Goal: Transaction & Acquisition: Purchase product/service

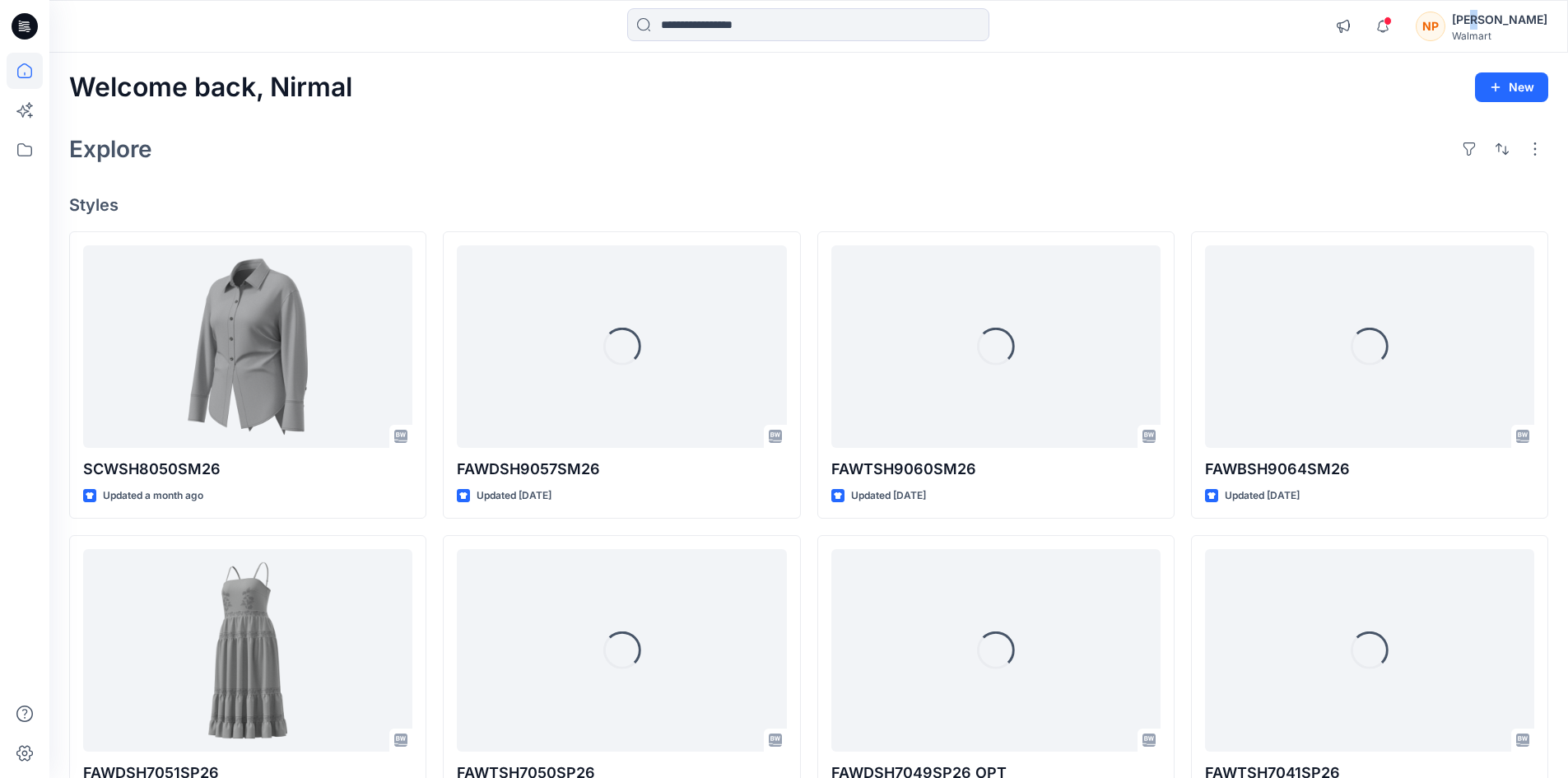
click at [1502, 22] on div "[PERSON_NAME]" at bounding box center [1499, 20] width 96 height 20
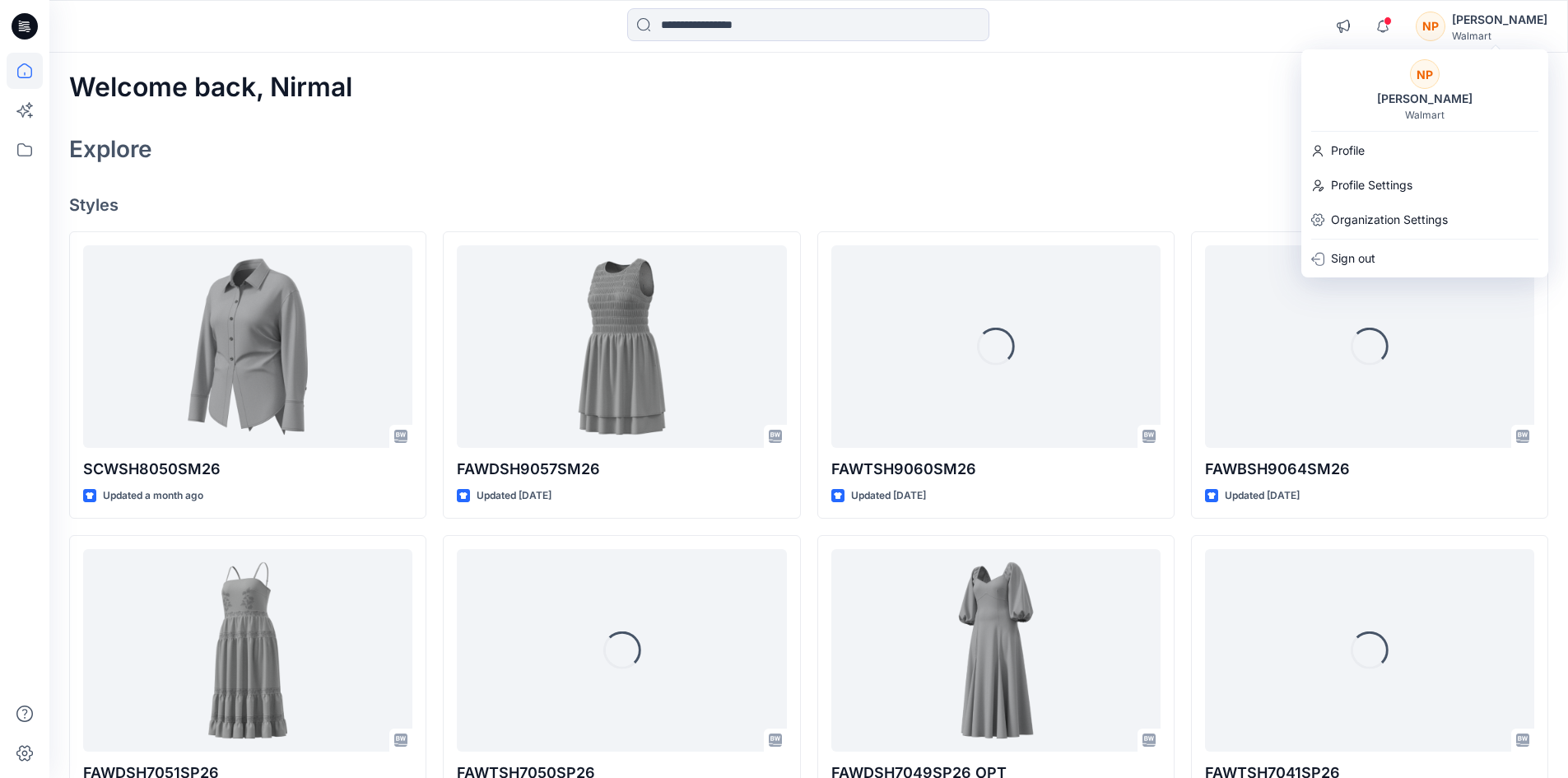
click at [1363, 241] on div "NP [PERSON_NAME] Walmart Profile Profile Settings Organization Settings Sign out" at bounding box center [1425, 163] width 247 height 228
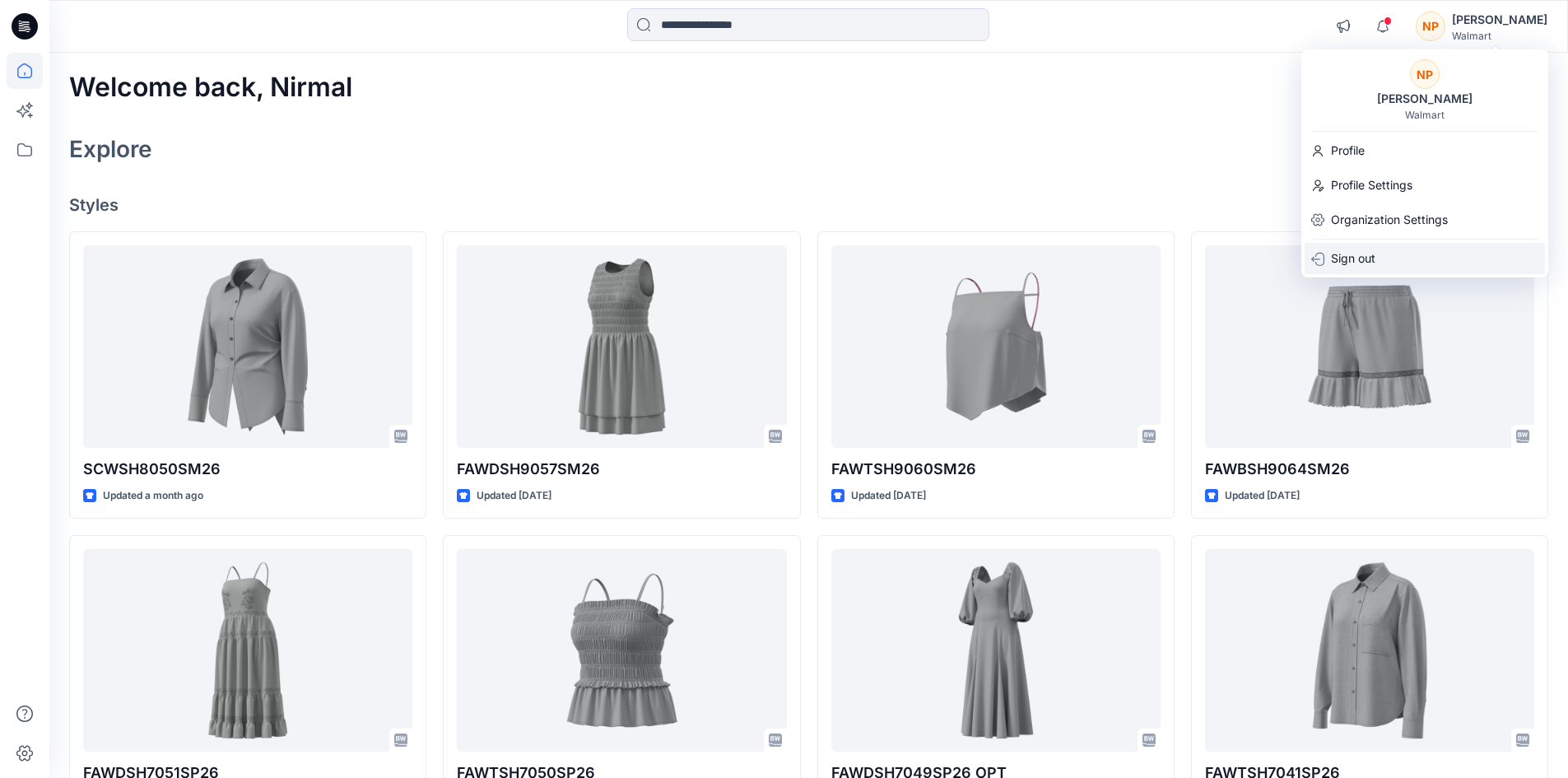
click at [1347, 265] on p "Sign out" at bounding box center [1353, 258] width 45 height 32
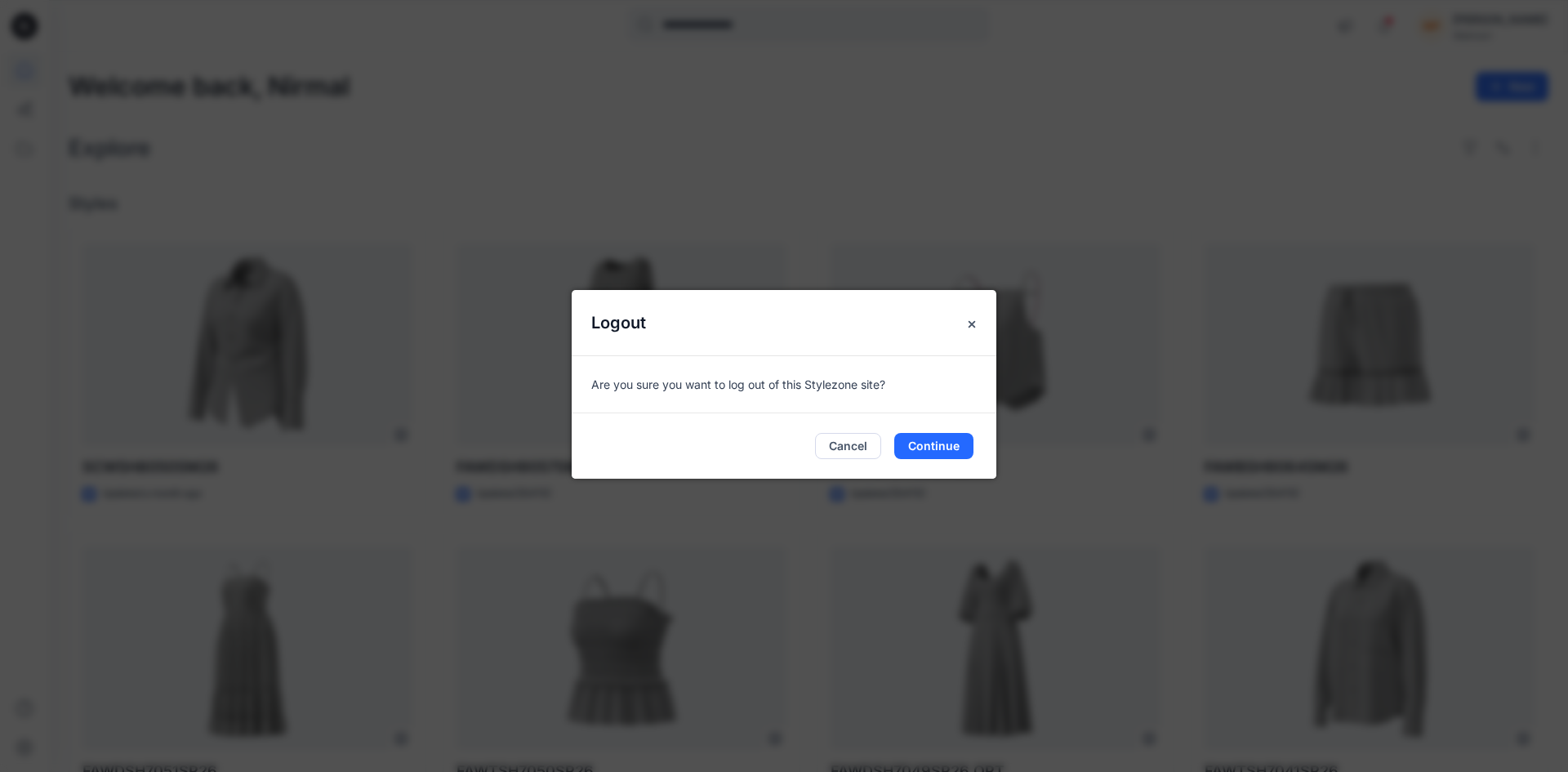
click at [919, 421] on div "Cancel Continue" at bounding box center [784, 445] width 425 height 65
click at [931, 463] on div "Cancel Continue" at bounding box center [784, 445] width 425 height 65
click at [929, 451] on button "Continue" at bounding box center [934, 445] width 79 height 26
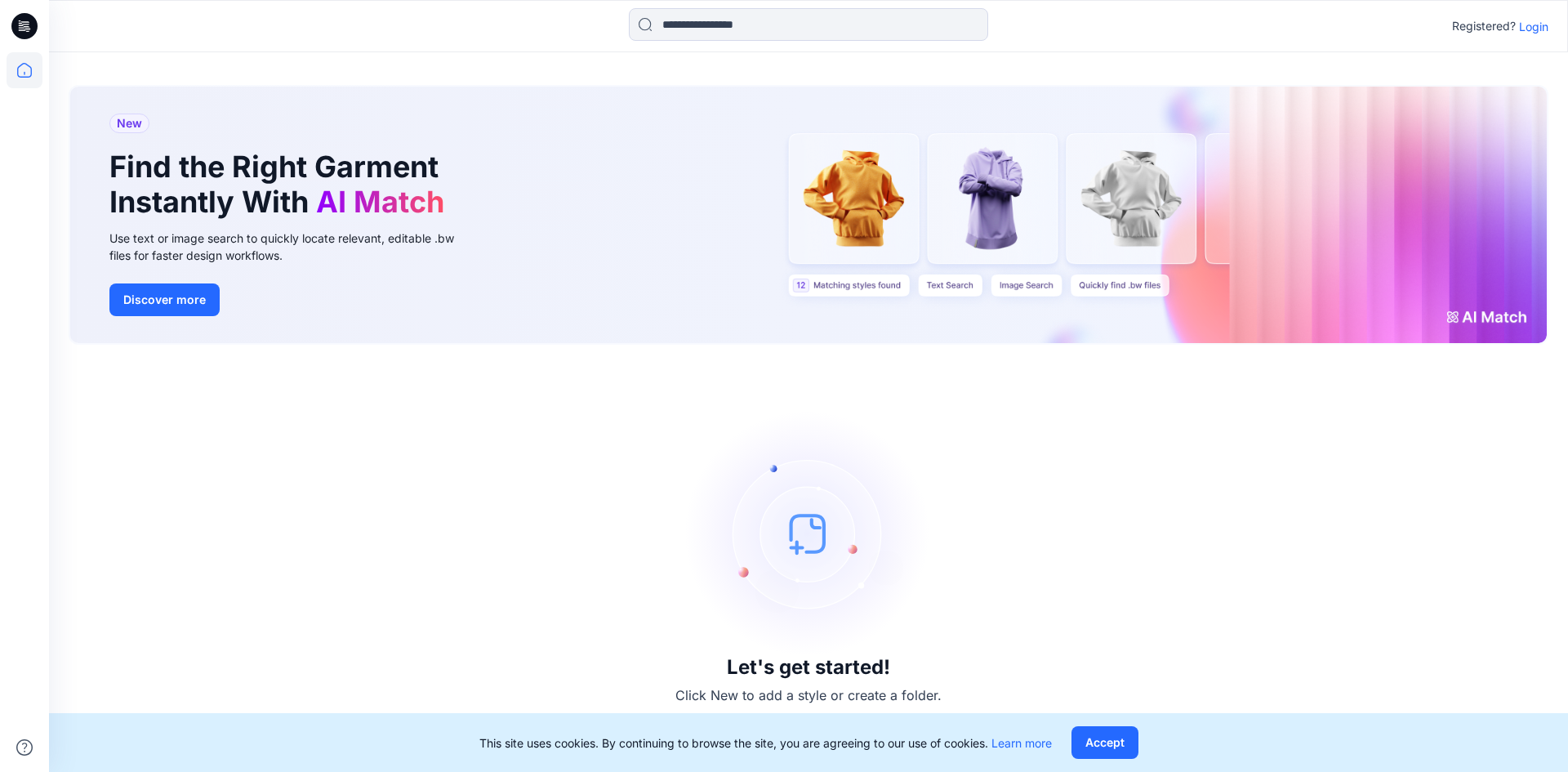
click at [1531, 33] on p "Login" at bounding box center [1533, 26] width 29 height 18
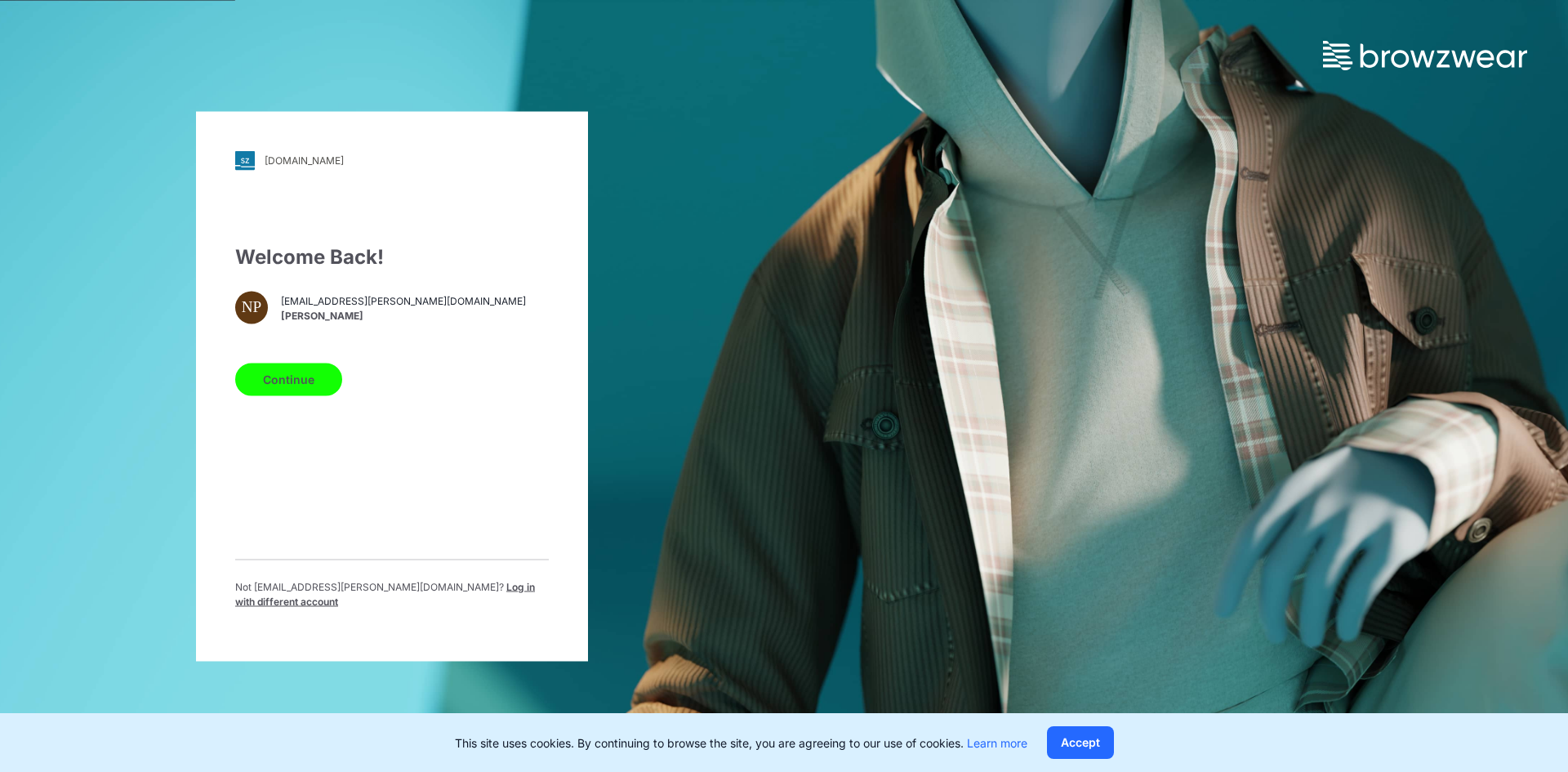
click at [446, 597] on span "Log in with different account" at bounding box center [384, 593] width 300 height 27
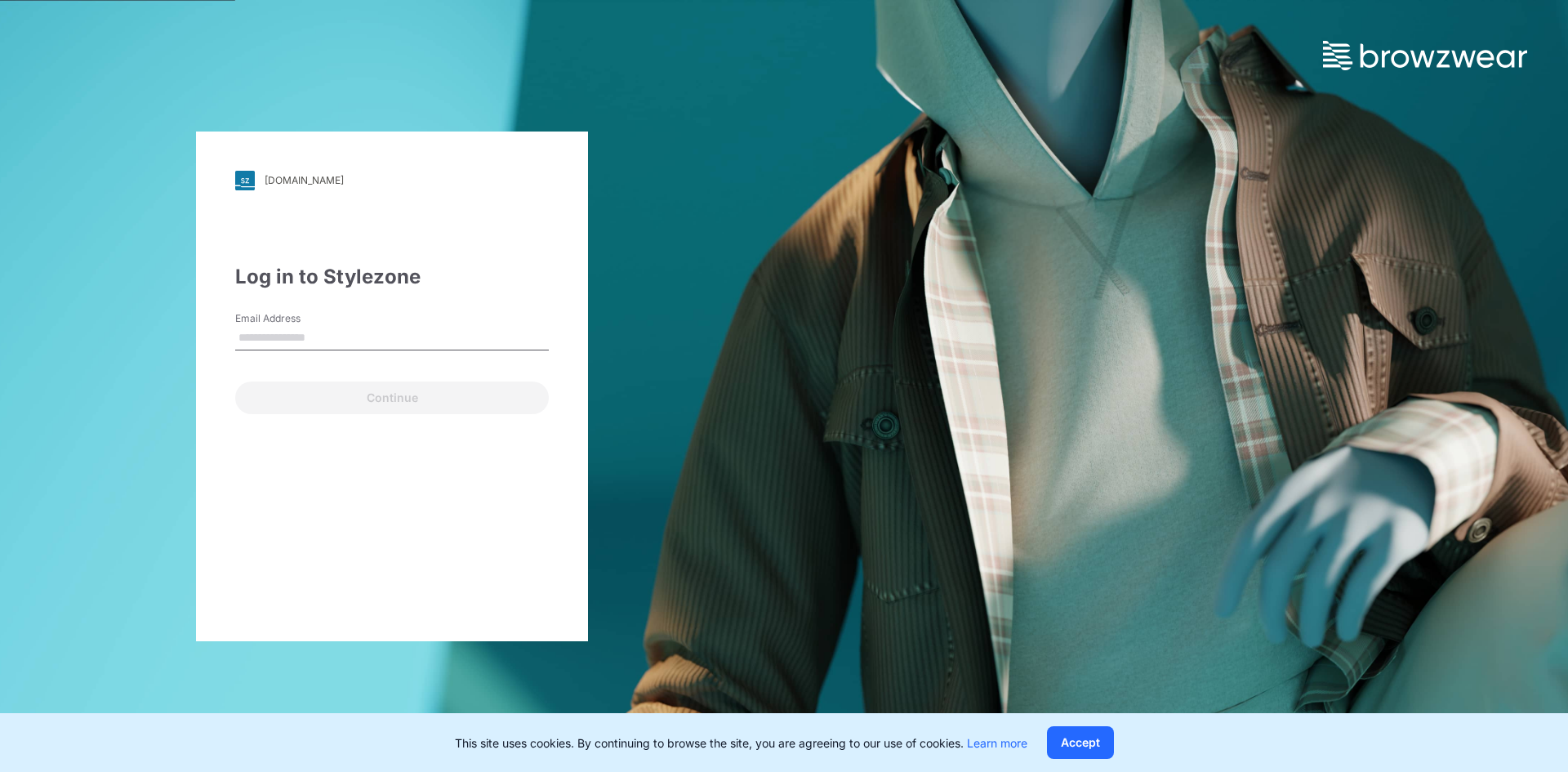
type input "**********"
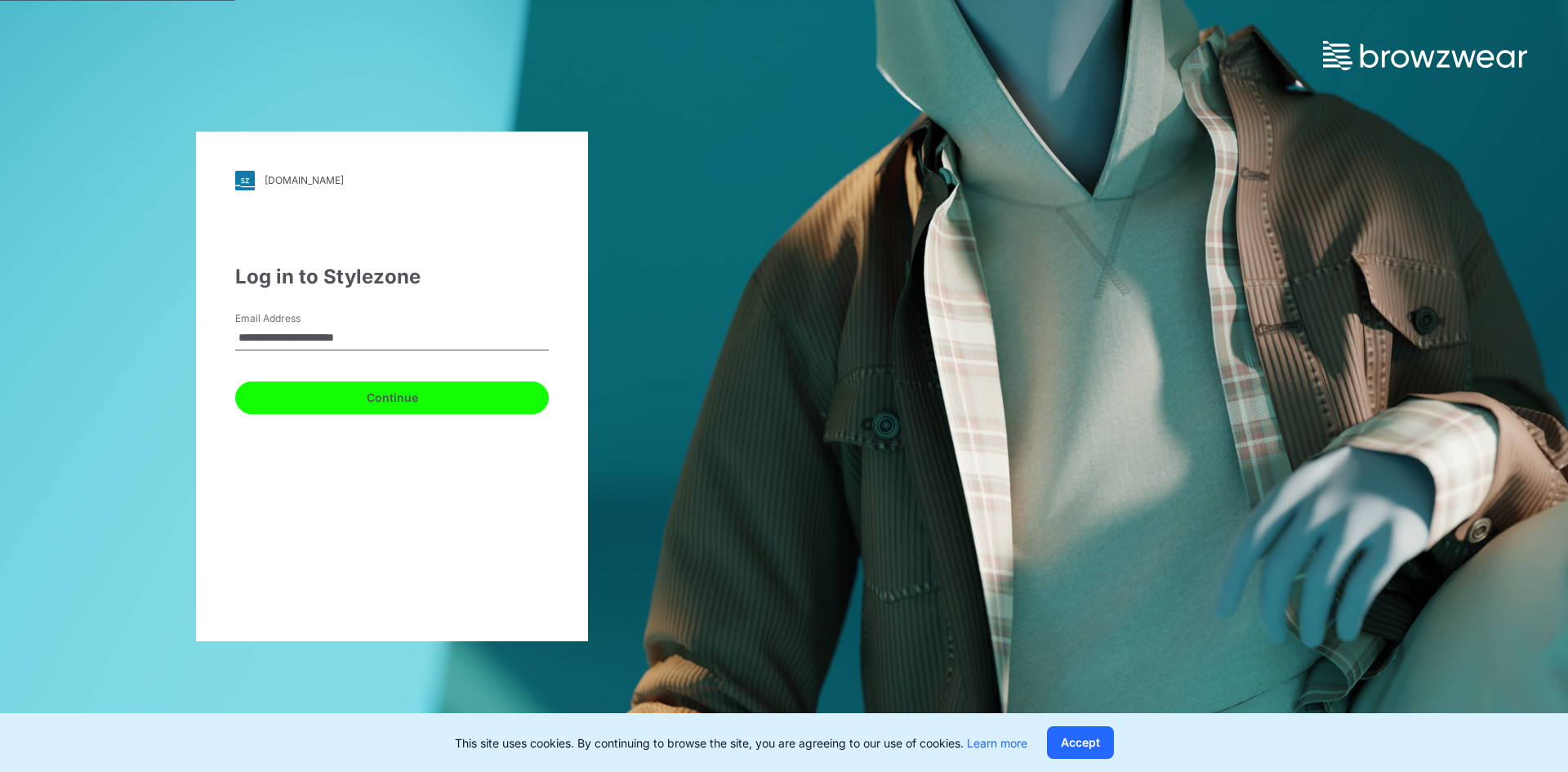
drag, startPoint x: 300, startPoint y: 398, endPoint x: 331, endPoint y: 374, distance: 39.2
click at [300, 397] on button "Continue" at bounding box center [392, 398] width 313 height 32
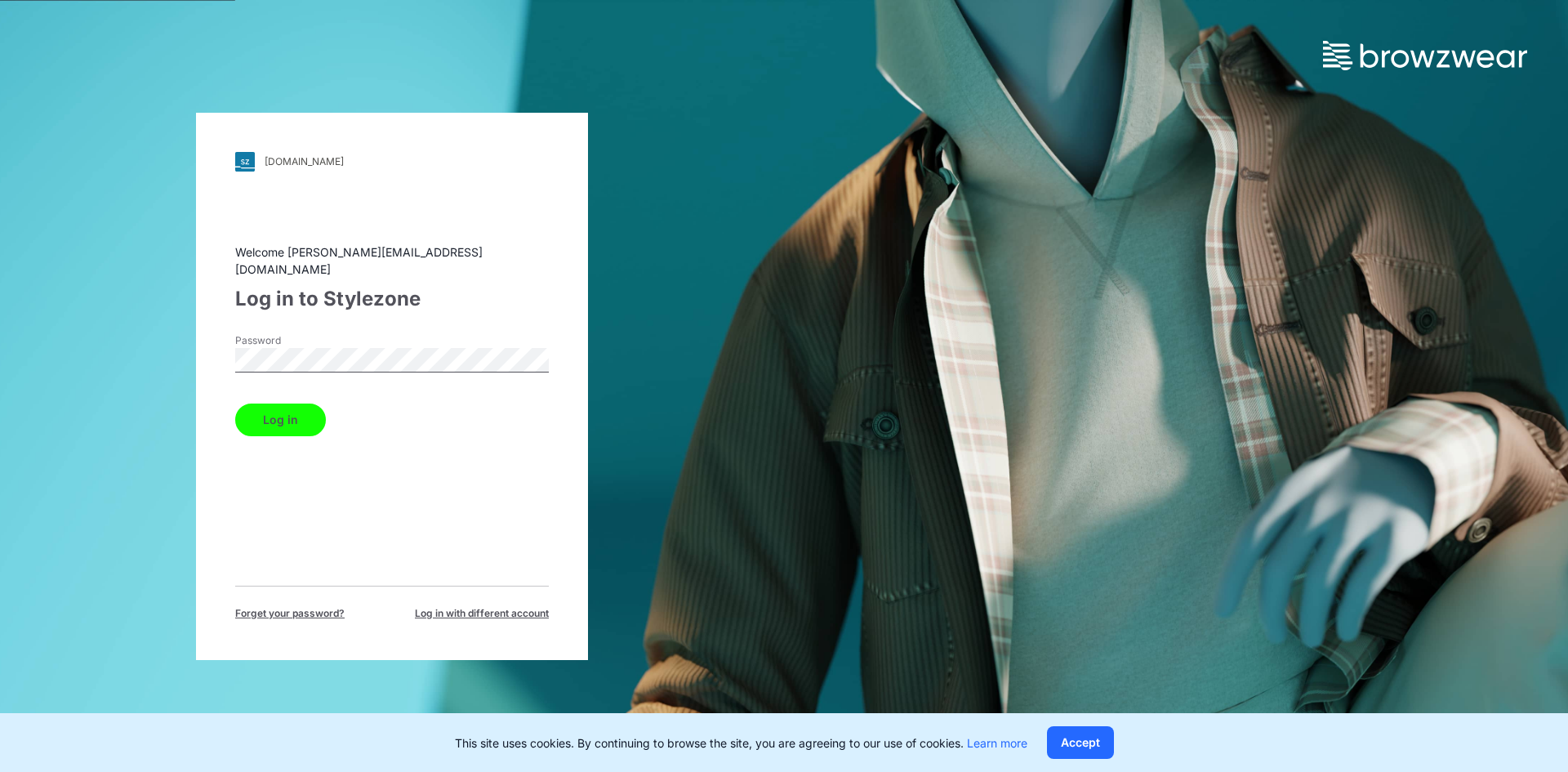
click at [280, 404] on button "Log in" at bounding box center [280, 420] width 90 height 32
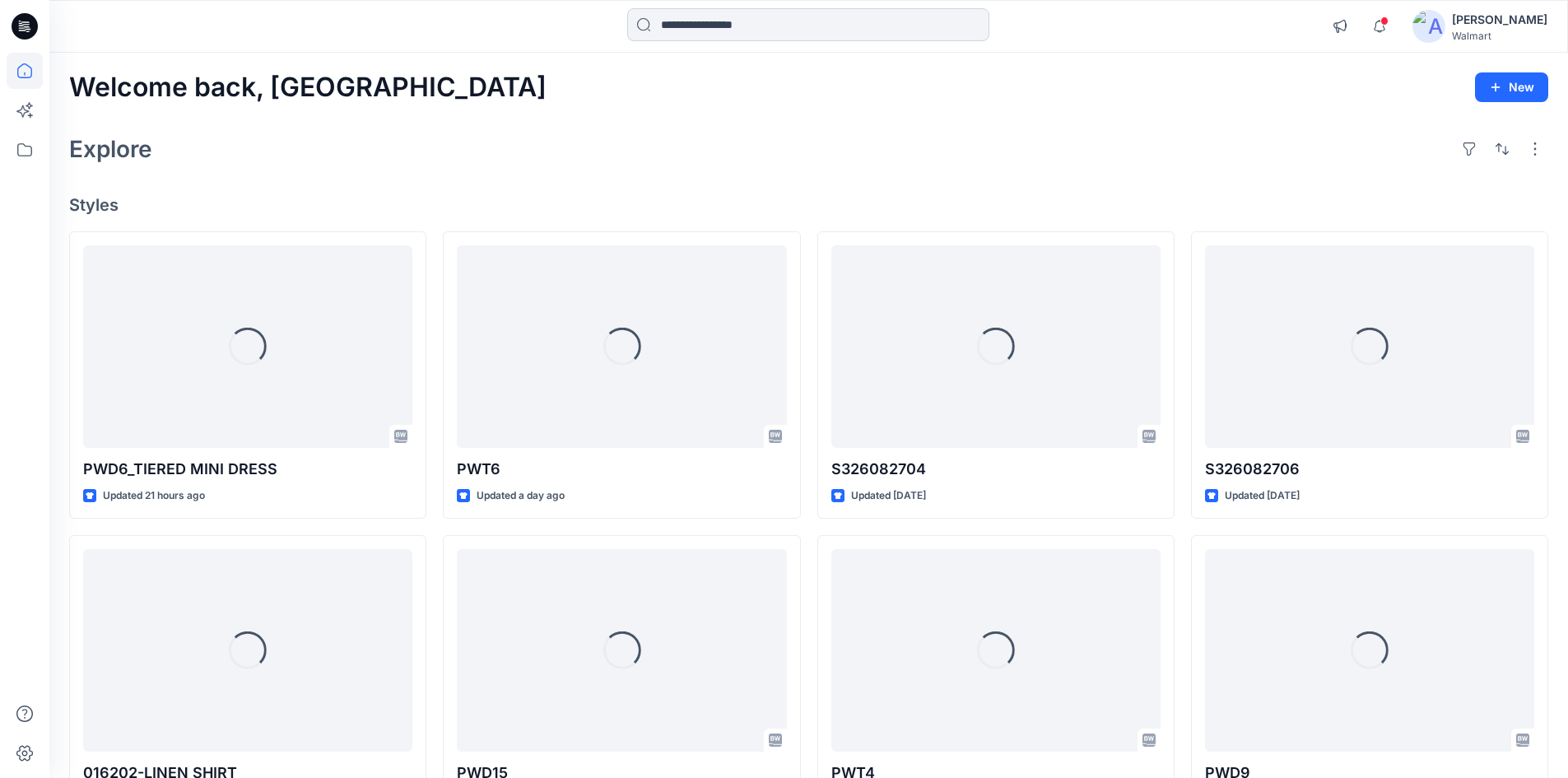
click at [786, 32] on input at bounding box center [809, 24] width 362 height 33
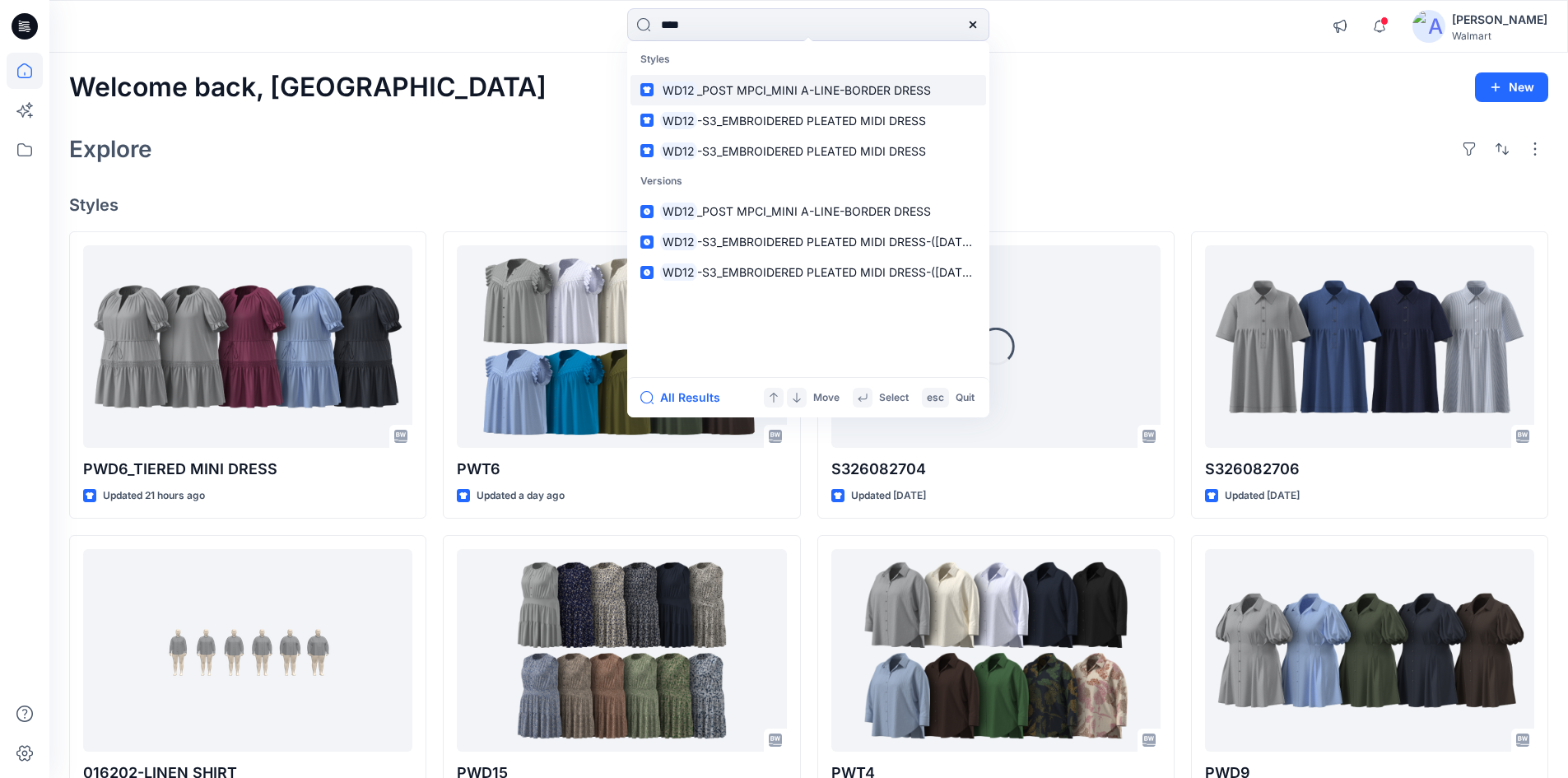
type input "****"
click at [710, 97] on span "_POST MPCI_MINI A-LINE-BORDER DRESS" at bounding box center [814, 89] width 234 height 14
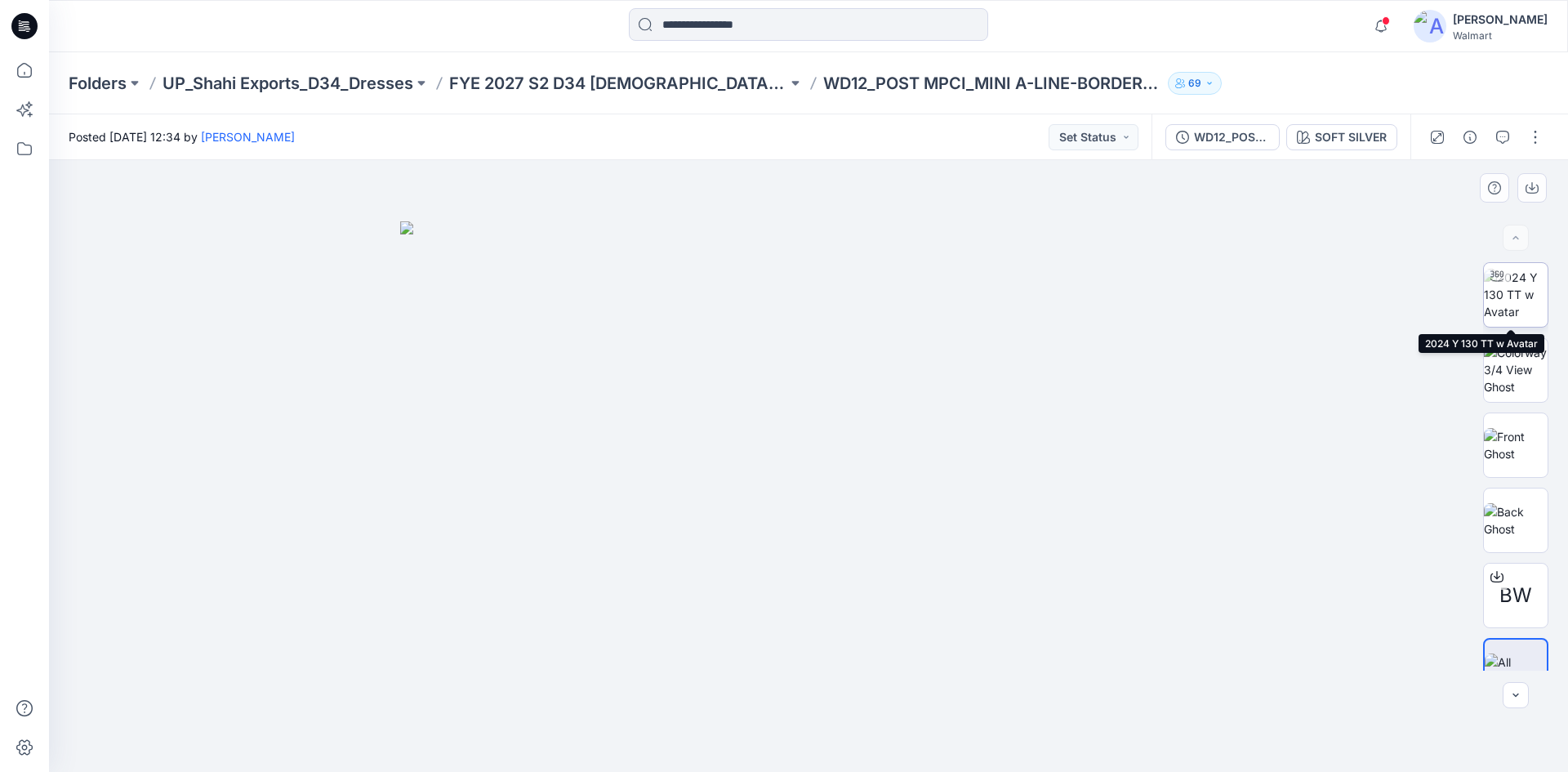
click at [1504, 304] on img at bounding box center [1515, 294] width 64 height 52
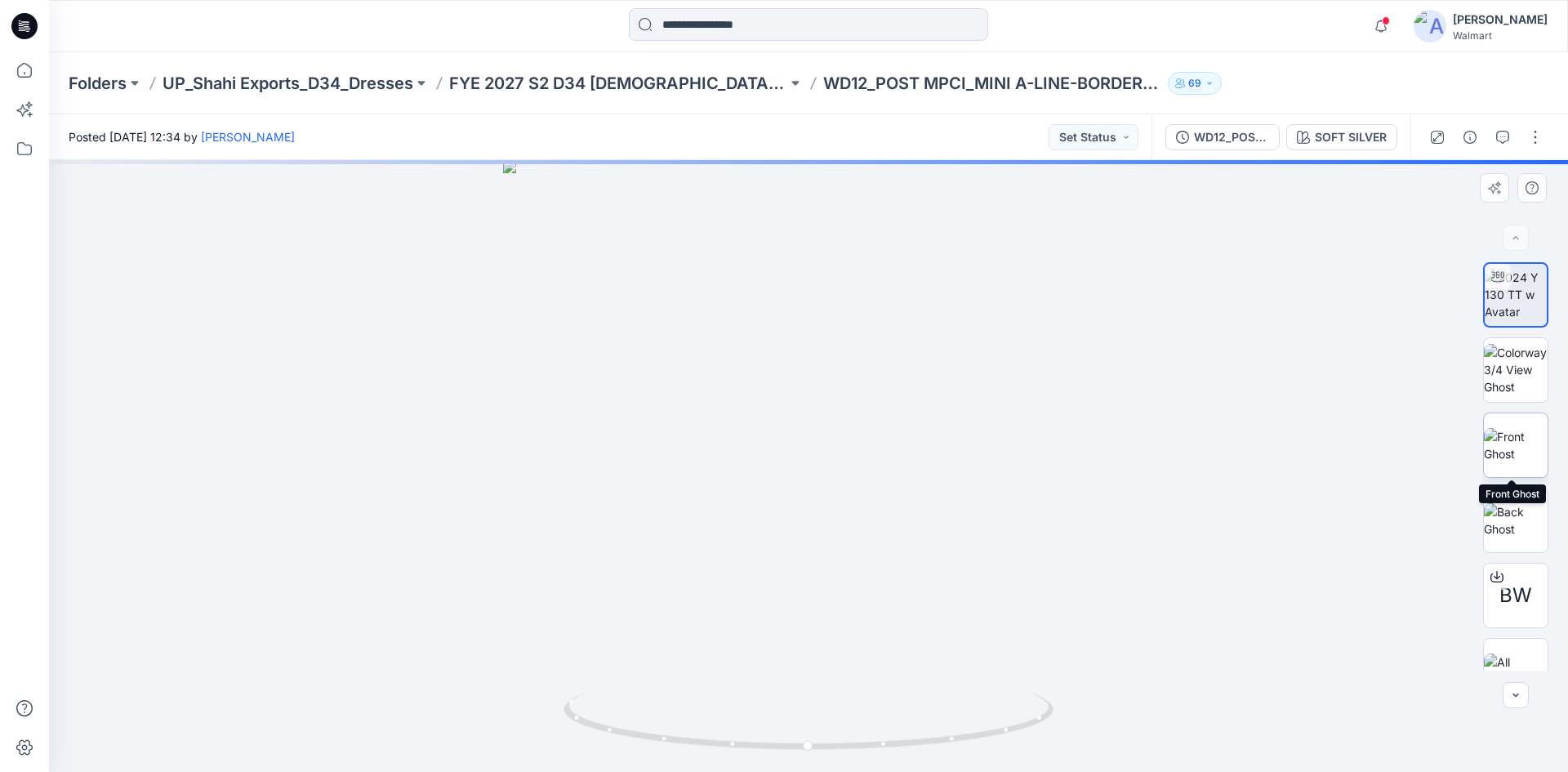
click at [1517, 462] on img at bounding box center [1515, 445] width 64 height 34
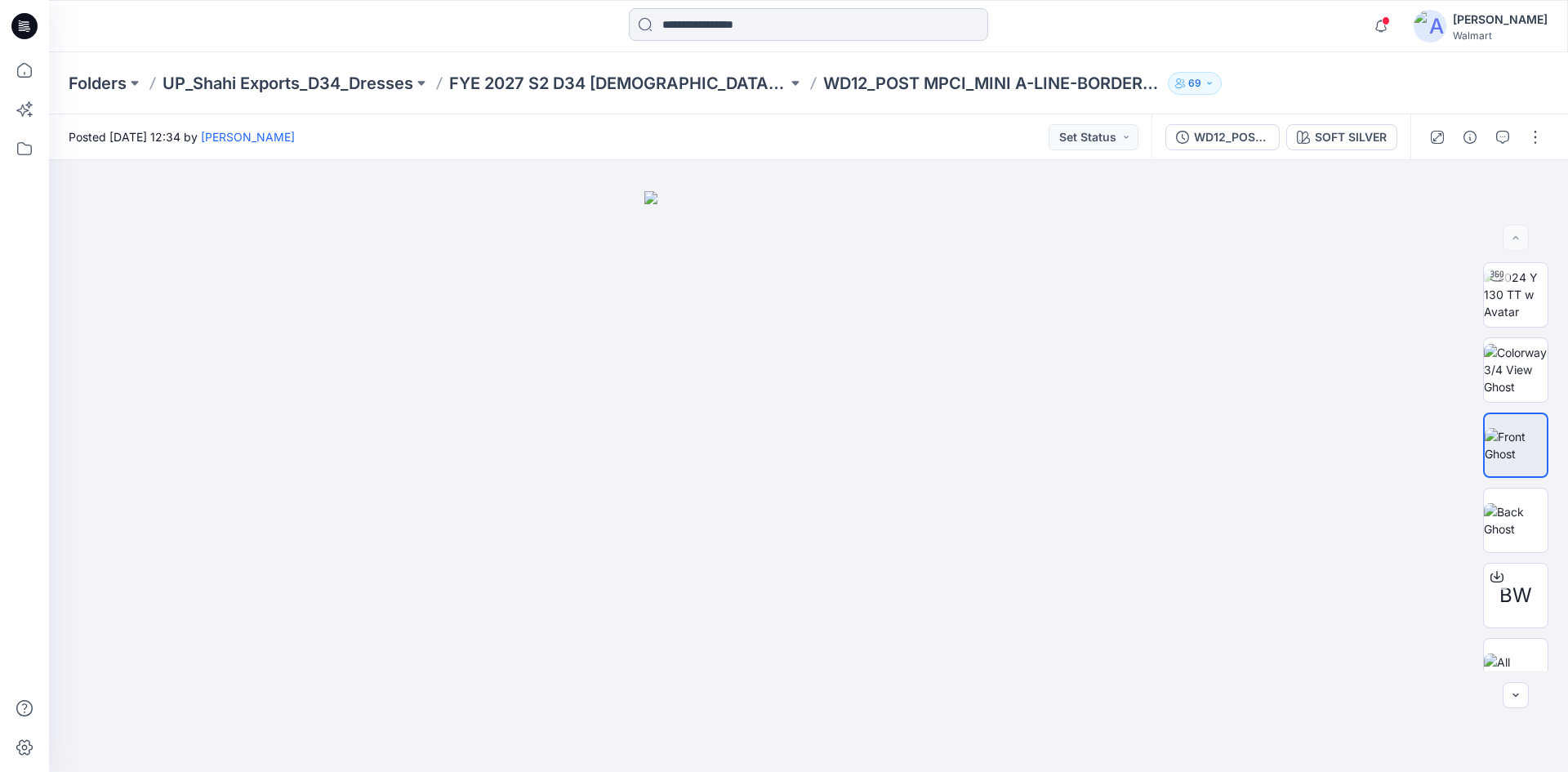
click at [716, 18] on input at bounding box center [808, 24] width 360 height 32
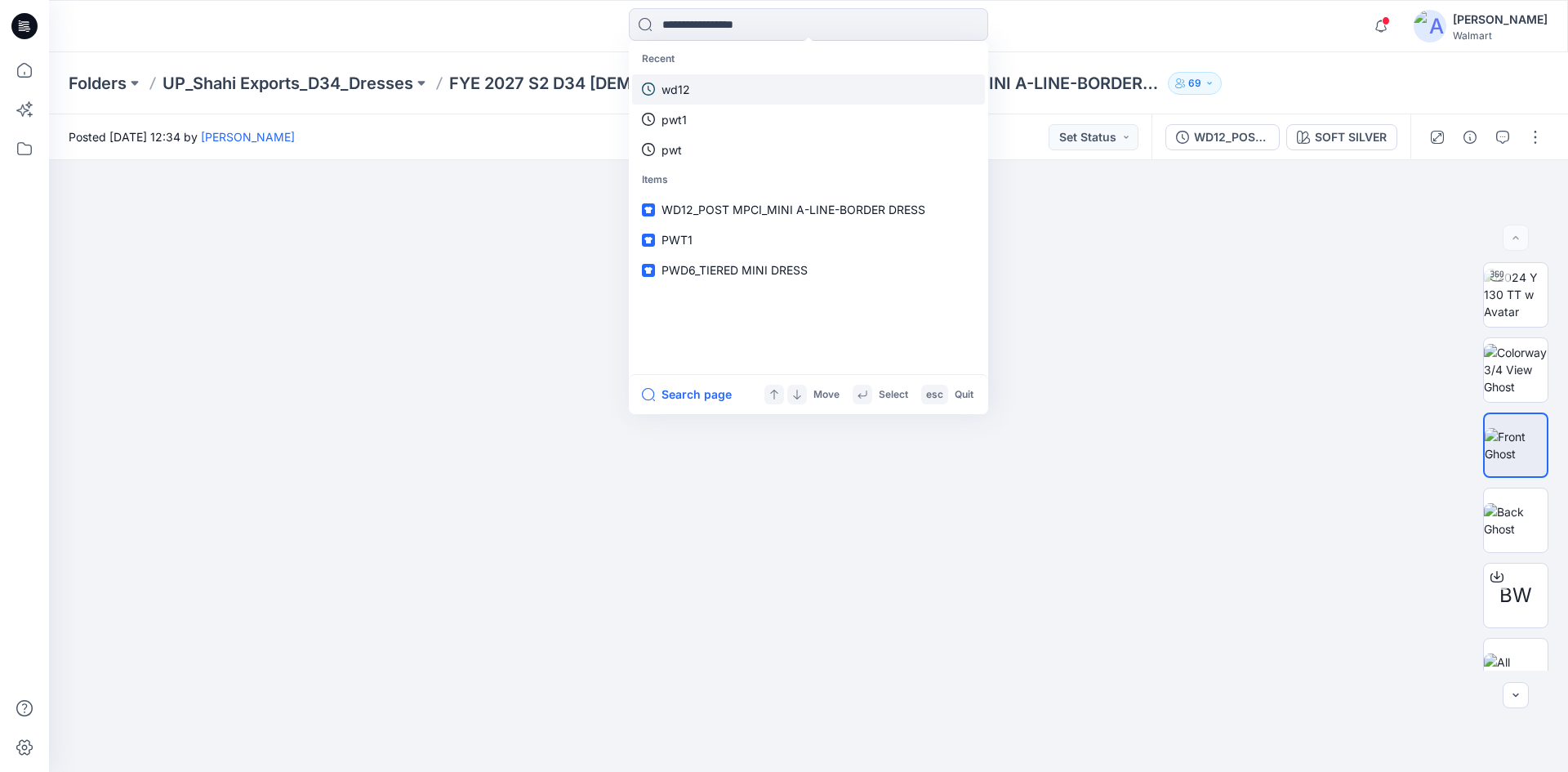
click at [725, 84] on link "wd12" at bounding box center [808, 89] width 353 height 30
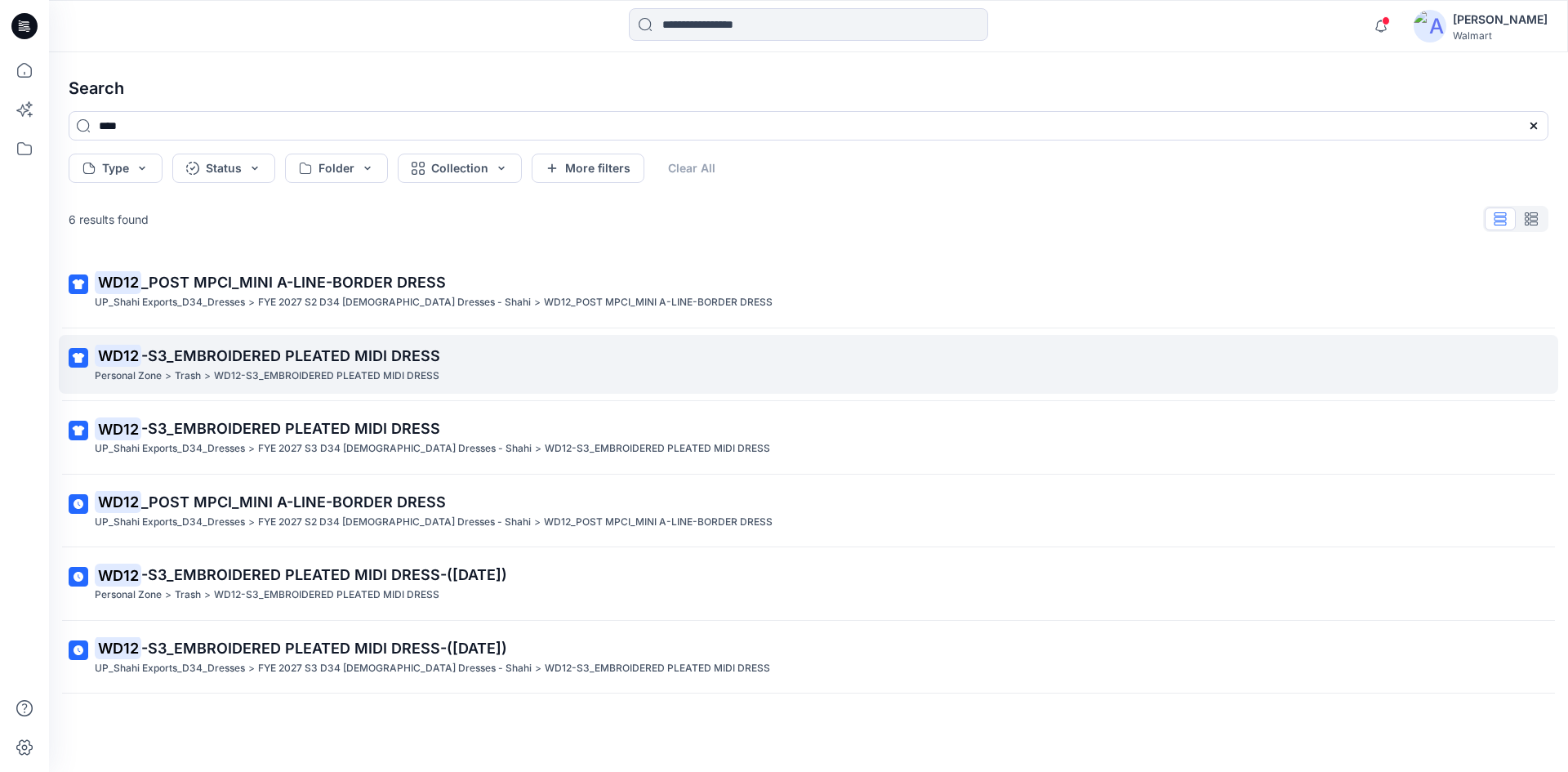
click at [193, 363] on span "-S3_EMBROIDERED PLEATED MIDI DRESS" at bounding box center [290, 355] width 299 height 18
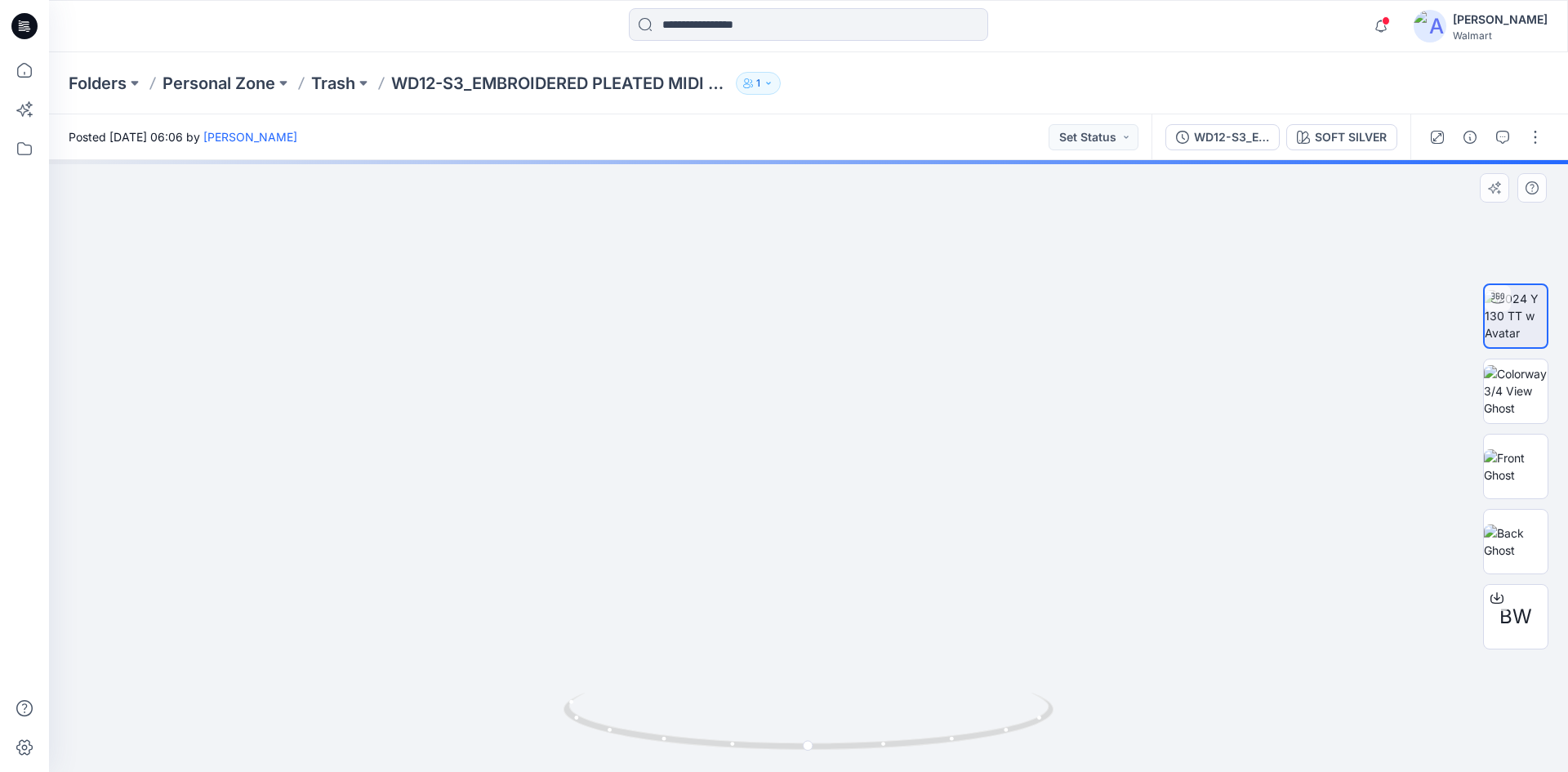
drag, startPoint x: 837, startPoint y: 582, endPoint x: 806, endPoint y: 411, distance: 173.8
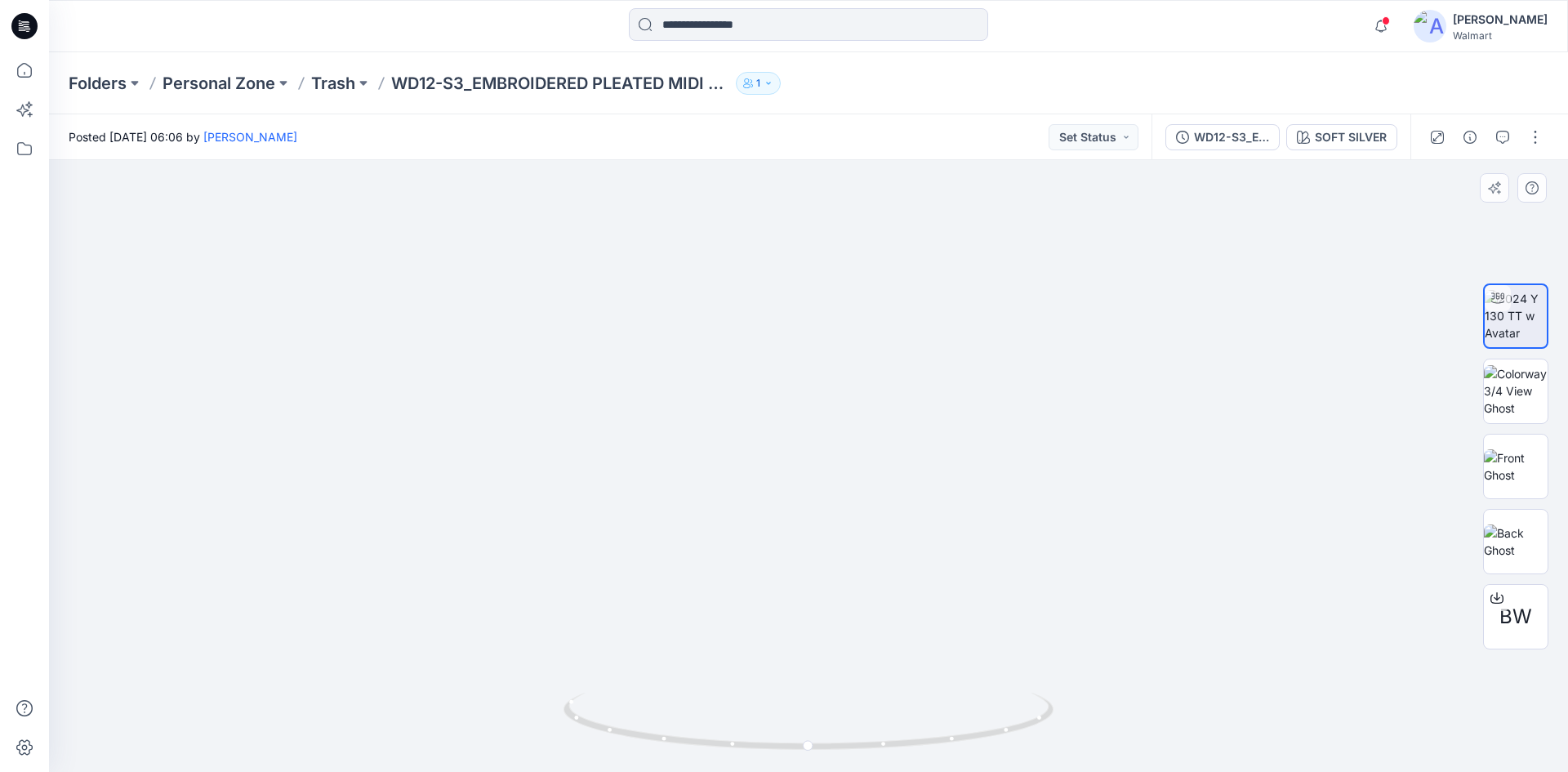
drag, startPoint x: 808, startPoint y: 453, endPoint x: 809, endPoint y: 398, distance: 55.0
